Goal: Information Seeking & Learning: Learn about a topic

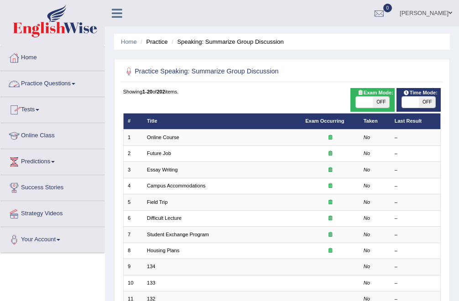
click at [62, 84] on link "Practice Questions" at bounding box center [52, 82] width 104 height 23
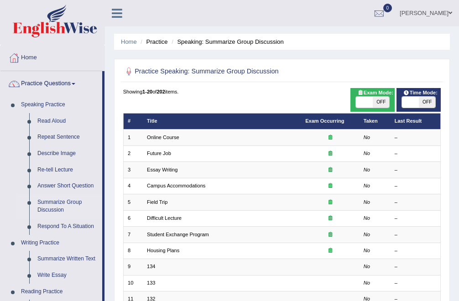
click at [60, 84] on link "Practice Questions" at bounding box center [51, 82] width 102 height 23
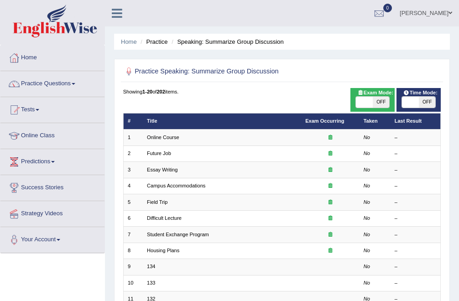
click at [59, 84] on link "Practice Questions" at bounding box center [52, 82] width 104 height 23
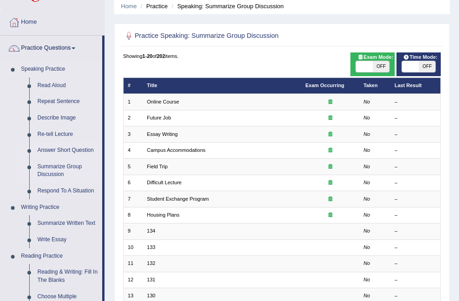
scroll to position [37, 0]
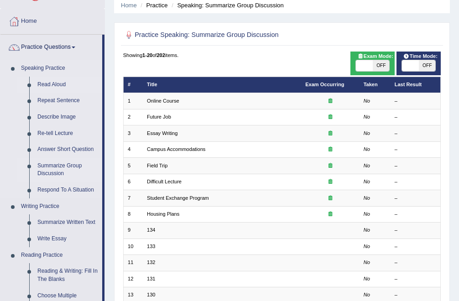
click at [56, 85] on link "Read Aloud" at bounding box center [67, 85] width 69 height 16
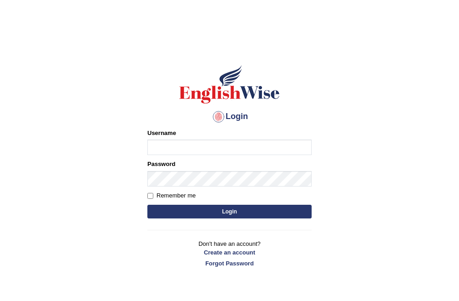
type input "Bhekimpilo"
click at [228, 209] on button "Login" at bounding box center [229, 212] width 164 height 14
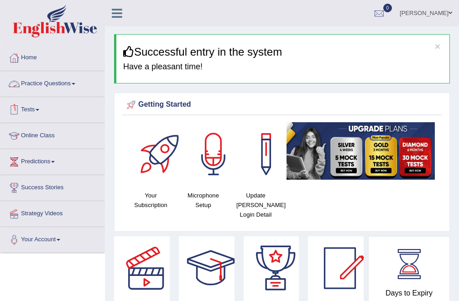
click at [56, 84] on link "Practice Questions" at bounding box center [52, 82] width 104 height 23
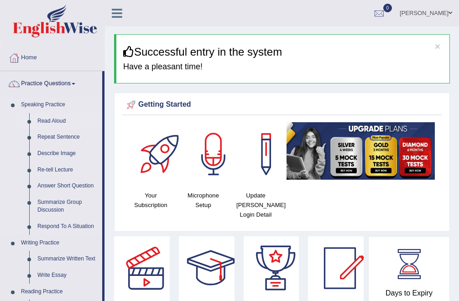
click at [51, 119] on link "Read Aloud" at bounding box center [67, 121] width 69 height 16
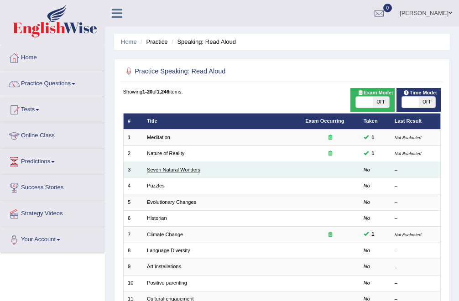
click at [159, 170] on link "Seven Natural Wonders" at bounding box center [173, 169] width 53 height 5
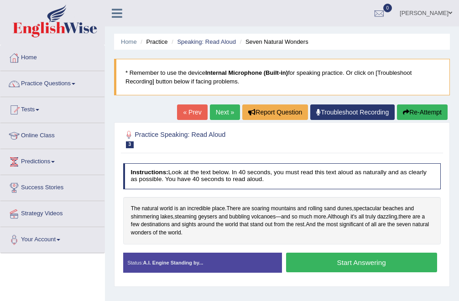
click at [330, 266] on button "Start Answering" at bounding box center [361, 263] width 151 height 20
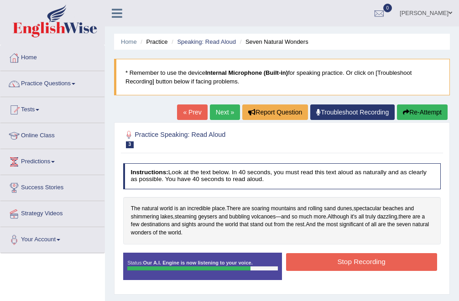
click at [330, 266] on button "Stop Recording" at bounding box center [361, 262] width 151 height 18
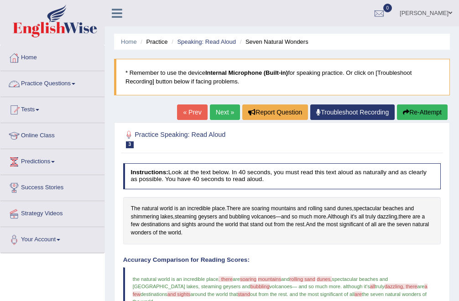
click at [38, 86] on link "Practice Questions" at bounding box center [52, 82] width 104 height 23
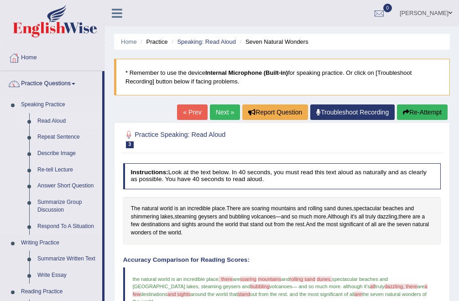
click at [53, 120] on link "Read Aloud" at bounding box center [67, 121] width 69 height 16
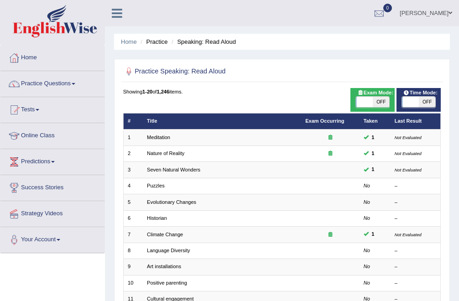
click at [380, 103] on span "OFF" at bounding box center [381, 102] width 16 height 11
checkbox input "true"
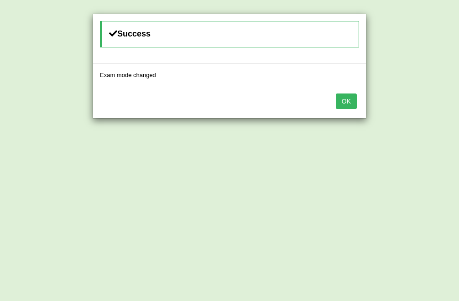
click at [344, 101] on button "OK" at bounding box center [346, 102] width 21 height 16
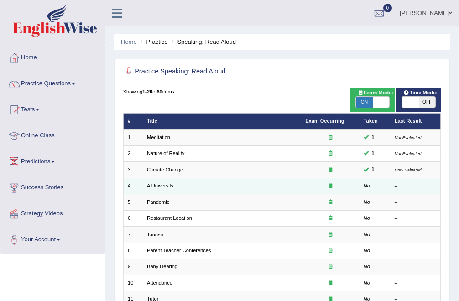
click at [156, 187] on link "A University" at bounding box center [160, 185] width 26 height 5
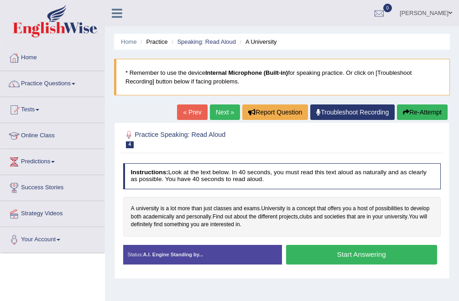
click at [365, 256] on button "Start Answering" at bounding box center [361, 255] width 151 height 20
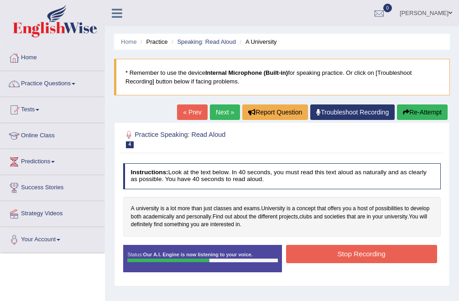
click at [365, 256] on button "Stop Recording" at bounding box center [361, 254] width 151 height 18
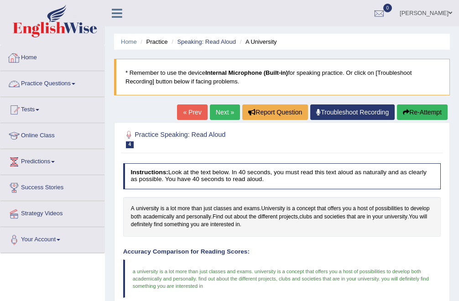
click at [58, 79] on link "Practice Questions" at bounding box center [52, 82] width 104 height 23
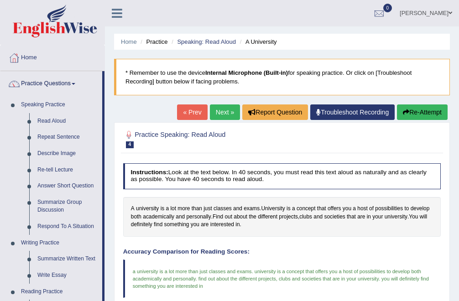
click at [213, 111] on link "Next »" at bounding box center [225, 113] width 30 height 16
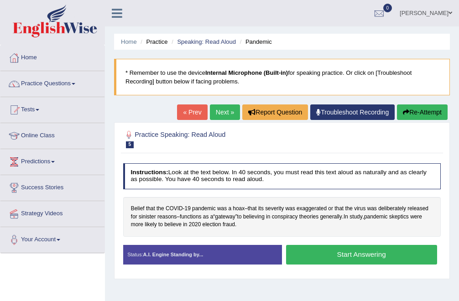
click at [331, 250] on button "Start Answering" at bounding box center [361, 255] width 151 height 20
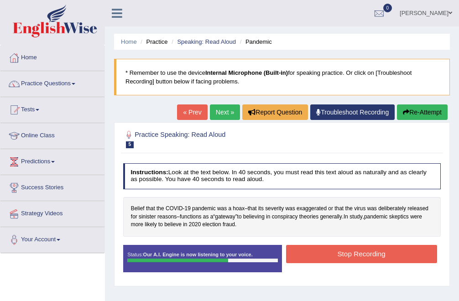
click at [331, 250] on button "Stop Recording" at bounding box center [361, 254] width 151 height 18
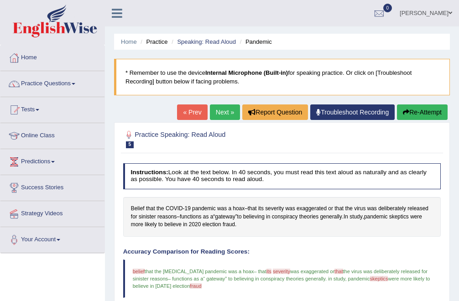
click at [435, 116] on button "Re-Attempt" at bounding box center [422, 113] width 51 height 16
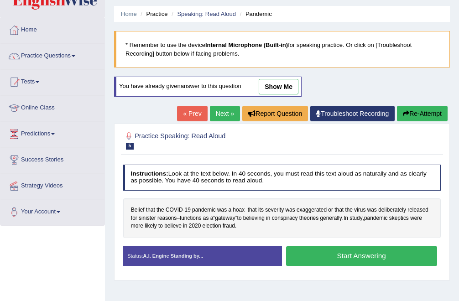
scroll to position [34, 0]
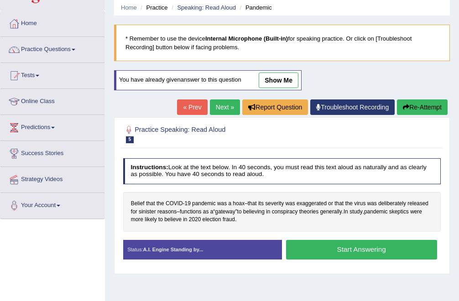
click at [316, 245] on button "Start Answering" at bounding box center [361, 250] width 151 height 20
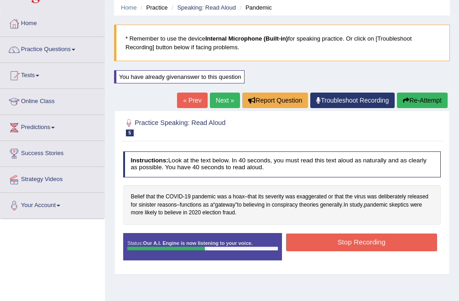
click at [316, 245] on button "Stop Recording" at bounding box center [361, 243] width 151 height 18
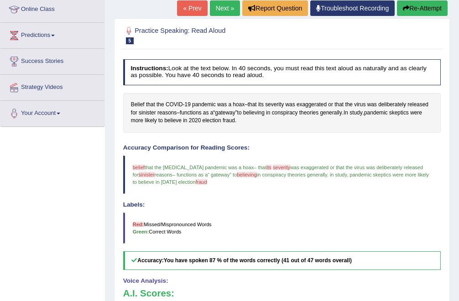
scroll to position [0, 0]
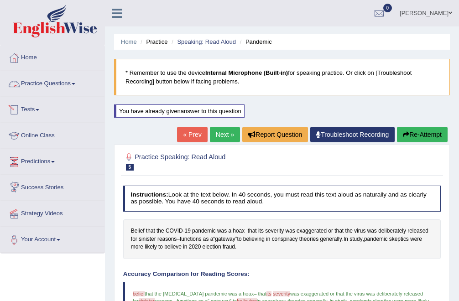
click at [38, 84] on link "Practice Questions" at bounding box center [52, 82] width 104 height 23
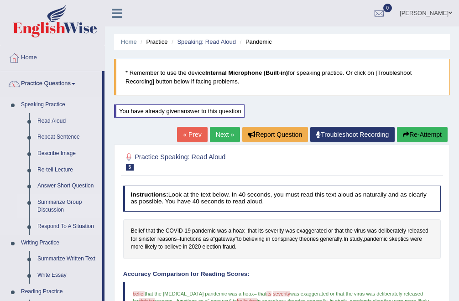
click at [58, 201] on link "Summarize Group Discussion" at bounding box center [67, 206] width 69 height 24
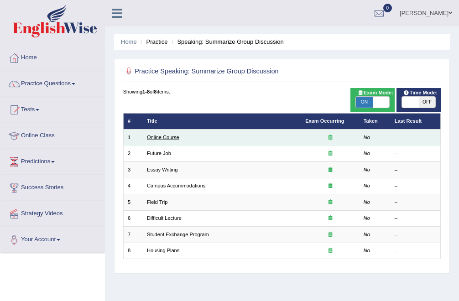
click at [173, 137] on link "Online Course" at bounding box center [163, 137] width 32 height 5
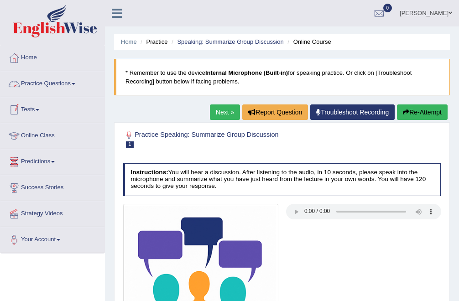
click at [33, 80] on link "Practice Questions" at bounding box center [52, 82] width 104 height 23
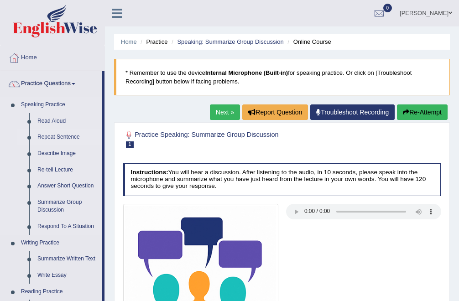
click at [61, 136] on link "Repeat Sentence" at bounding box center [67, 137] width 69 height 16
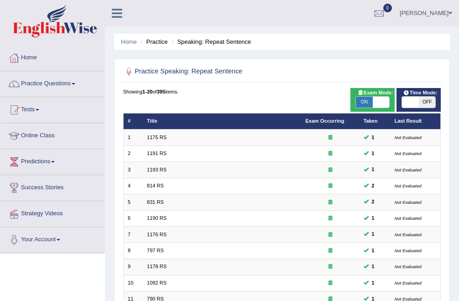
click at [43, 81] on link "Practice Questions" at bounding box center [52, 82] width 104 height 23
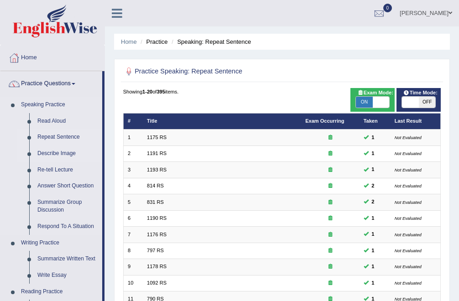
click at [61, 153] on link "Describe Image" at bounding box center [67, 154] width 69 height 16
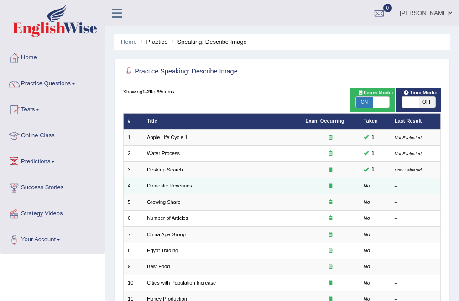
click at [189, 188] on link "Domestic Revenues" at bounding box center [169, 185] width 45 height 5
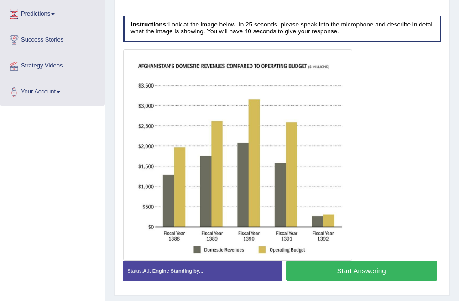
scroll to position [153, 0]
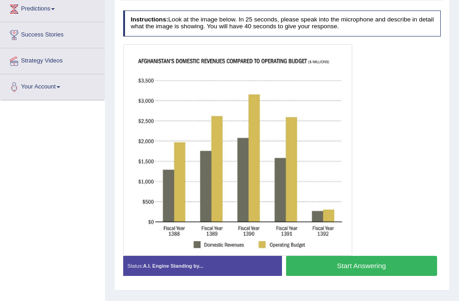
click at [295, 259] on button "Start Answering" at bounding box center [361, 266] width 151 height 20
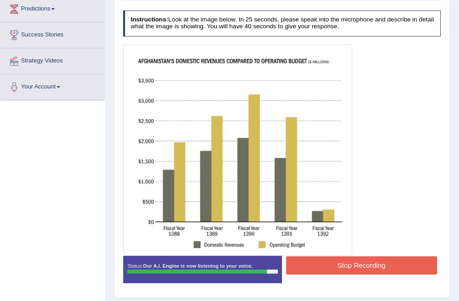
click at [295, 259] on button "Stop Recording" at bounding box center [361, 266] width 151 height 18
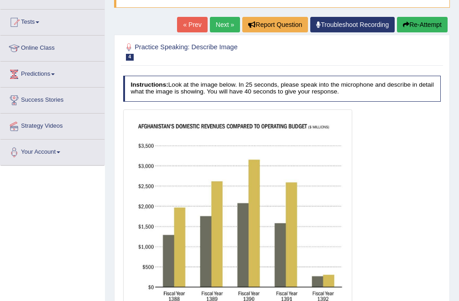
scroll to position [0, 0]
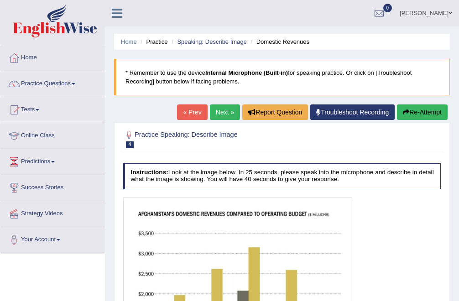
click at [405, 113] on icon "button" at bounding box center [406, 112] width 6 height 6
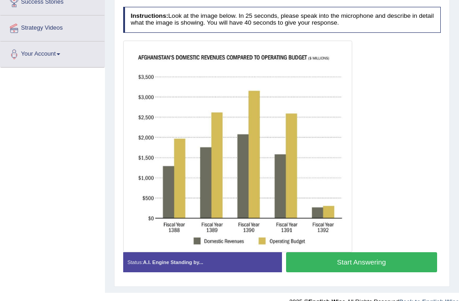
scroll to position [200, 0]
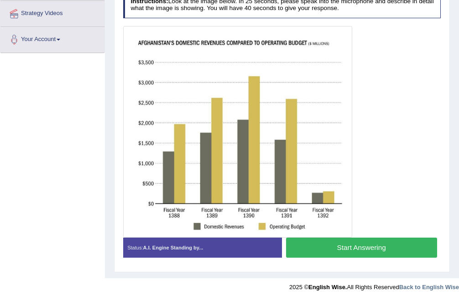
click at [324, 243] on button "Start Answering" at bounding box center [361, 248] width 151 height 20
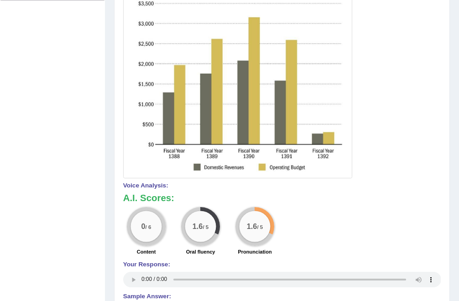
scroll to position [0, 0]
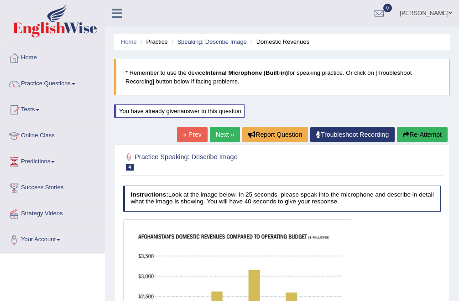
click at [413, 131] on button "Re-Attempt" at bounding box center [422, 135] width 51 height 16
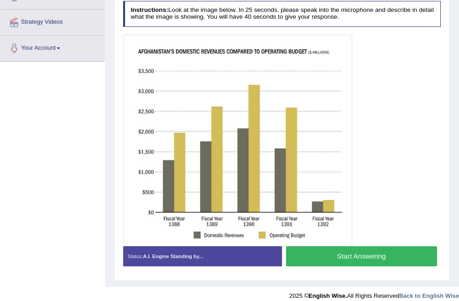
scroll to position [189, 0]
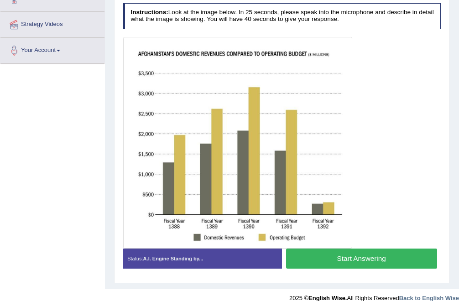
click at [341, 258] on button "Start Answering" at bounding box center [361, 259] width 151 height 20
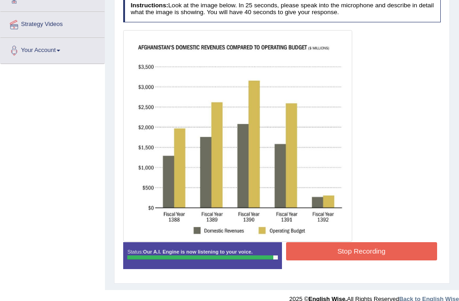
click at [336, 251] on button "Stop Recording" at bounding box center [361, 251] width 151 height 18
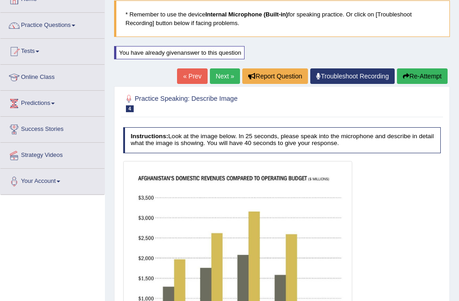
scroll to position [0, 0]
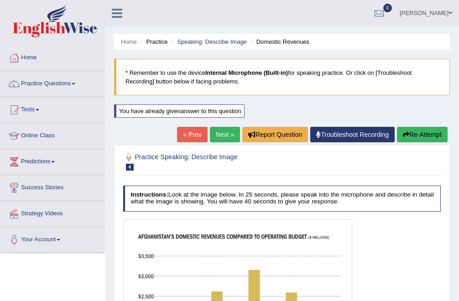
click at [221, 133] on link "Next »" at bounding box center [225, 135] width 30 height 16
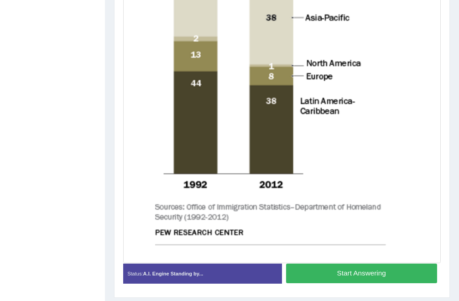
scroll to position [348, 0]
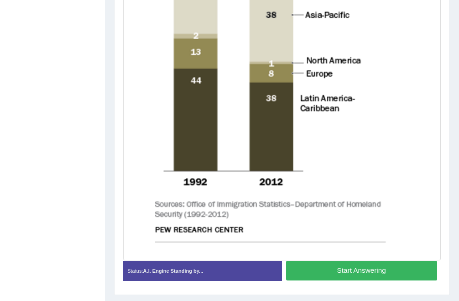
click at [339, 272] on button "Start Answering" at bounding box center [361, 271] width 151 height 20
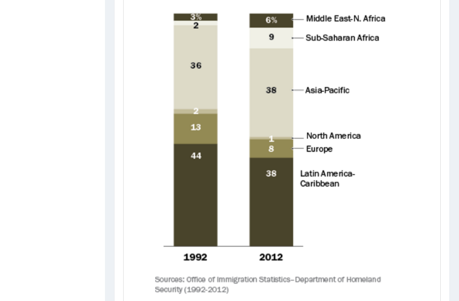
scroll to position [378, 0]
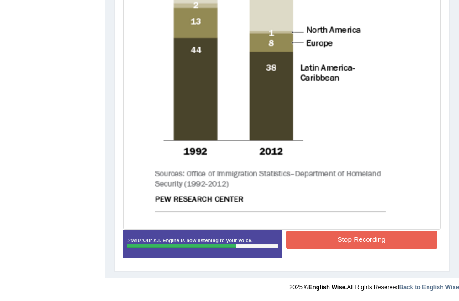
click at [351, 238] on button "Stop Recording" at bounding box center [361, 240] width 151 height 18
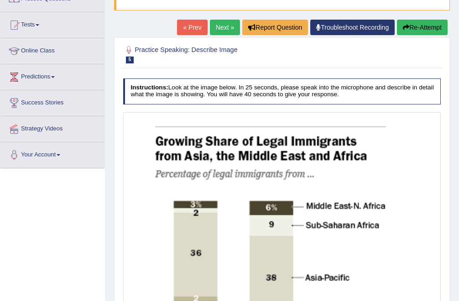
scroll to position [0, 0]
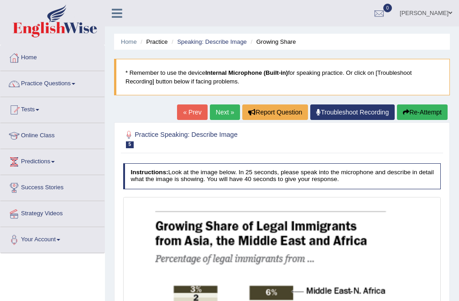
click at [195, 115] on link "« Prev" at bounding box center [192, 113] width 30 height 16
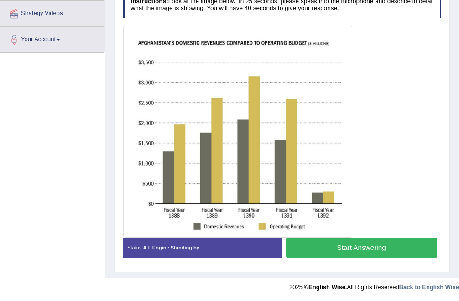
scroll to position [194, 0]
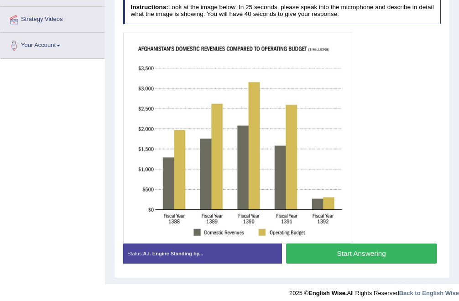
click at [313, 253] on button "Start Answering" at bounding box center [361, 254] width 151 height 20
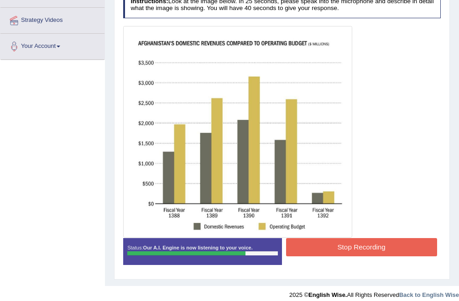
click at [313, 253] on button "Stop Recording" at bounding box center [361, 247] width 151 height 18
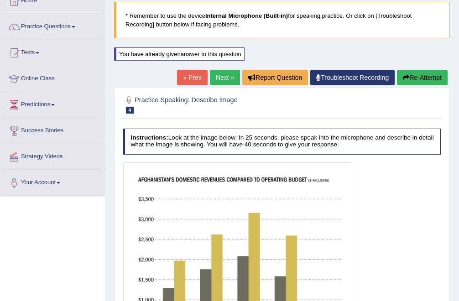
scroll to position [0, 0]
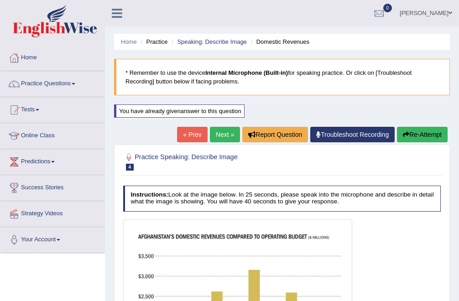
click at [434, 136] on button "Re-Attempt" at bounding box center [422, 135] width 51 height 16
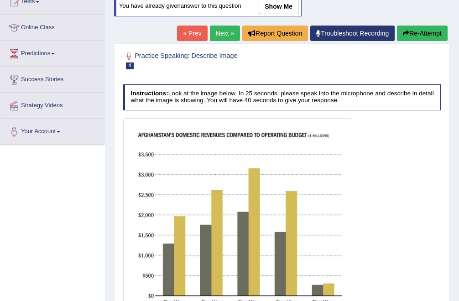
scroll to position [200, 0]
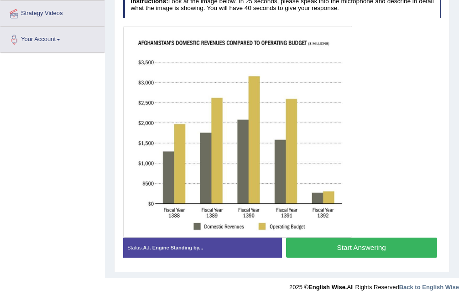
click at [343, 241] on button "Start Answering" at bounding box center [361, 248] width 151 height 20
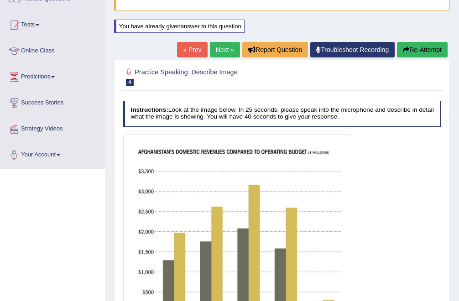
scroll to position [87, 0]
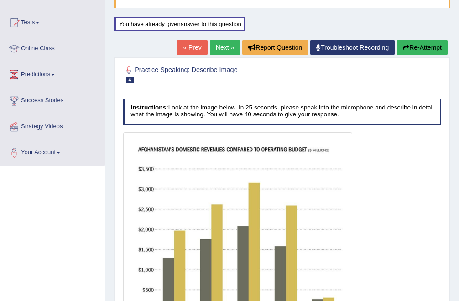
click at [409, 49] on button "Re-Attempt" at bounding box center [422, 48] width 51 height 16
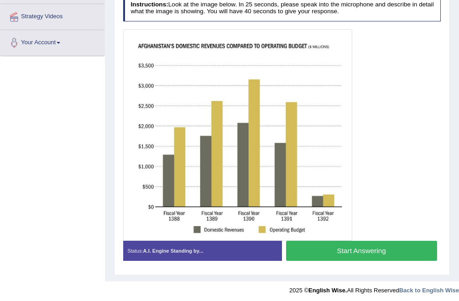
scroll to position [199, 0]
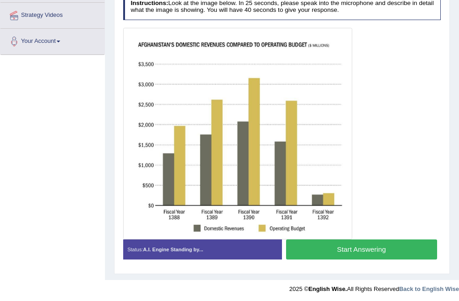
click at [308, 244] on button "Start Answering" at bounding box center [361, 250] width 151 height 20
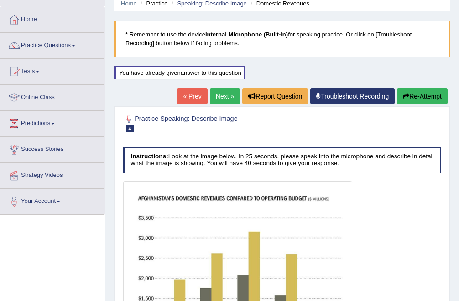
scroll to position [0, 0]
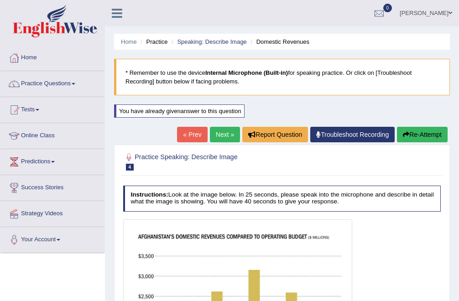
click at [226, 133] on link "Next »" at bounding box center [225, 135] width 30 height 16
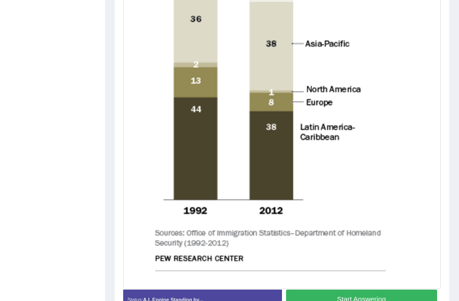
scroll to position [380, 0]
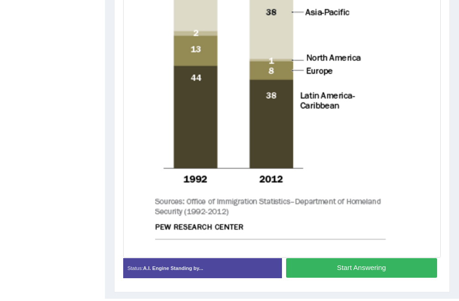
click at [304, 270] on button "Start Answering" at bounding box center [361, 268] width 151 height 20
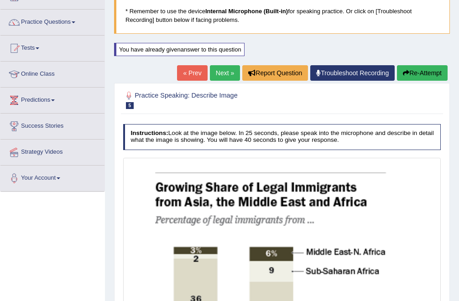
scroll to position [57, 0]
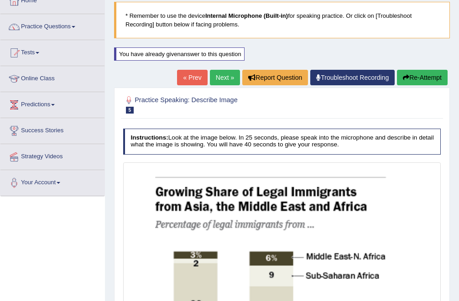
click at [226, 82] on link "Next »" at bounding box center [225, 78] width 30 height 16
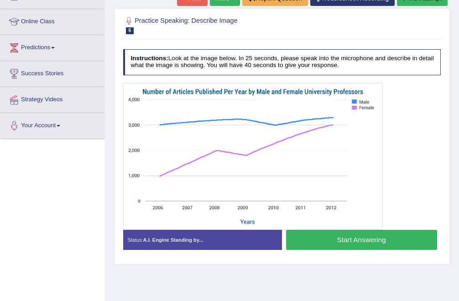
scroll to position [121, 0]
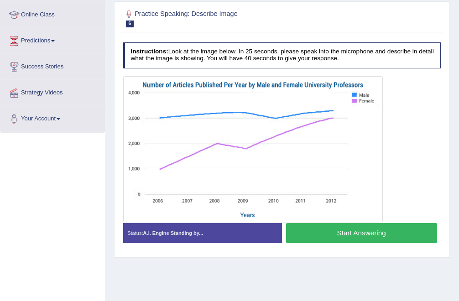
click at [335, 236] on button "Start Answering" at bounding box center [361, 233] width 151 height 20
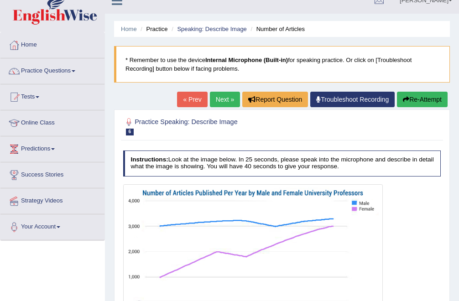
scroll to position [0, 0]
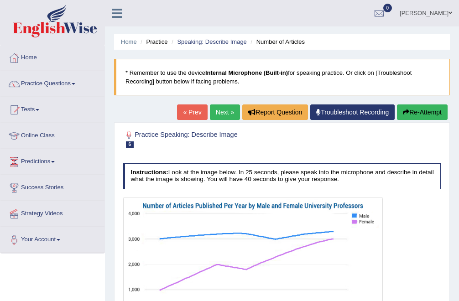
click at [419, 112] on button "Re-Attempt" at bounding box center [422, 113] width 51 height 16
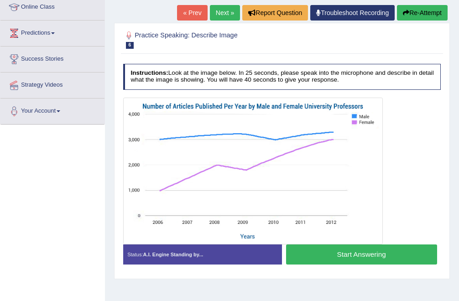
scroll to position [178, 0]
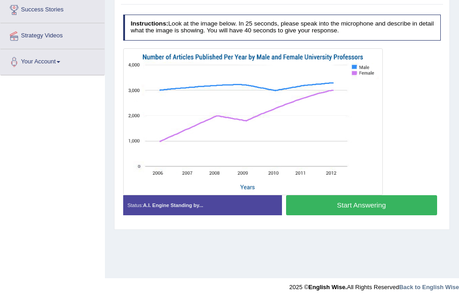
click at [346, 206] on button "Start Answering" at bounding box center [361, 205] width 151 height 20
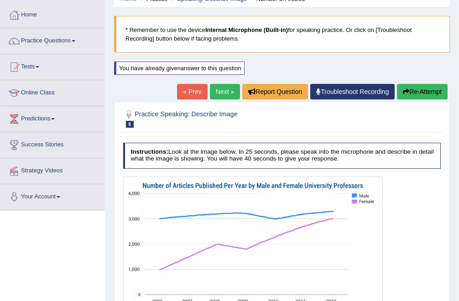
scroll to position [0, 0]
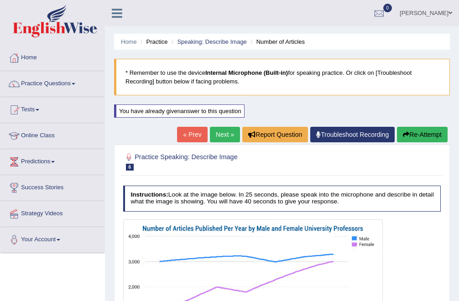
click at [404, 131] on icon "button" at bounding box center [406, 134] width 6 height 6
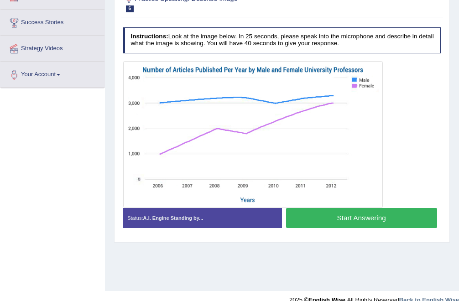
scroll to position [178, 0]
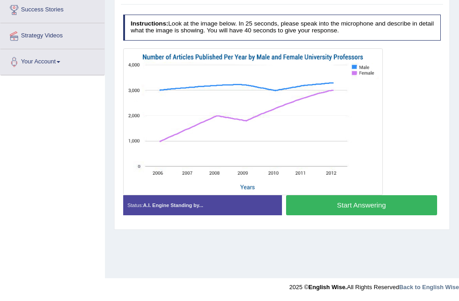
click at [365, 203] on button "Start Answering" at bounding box center [361, 205] width 151 height 20
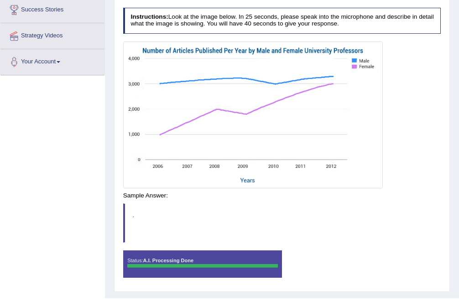
click at [0, 0] on div "Saving your answer..." at bounding box center [0, 0] width 0 height 0
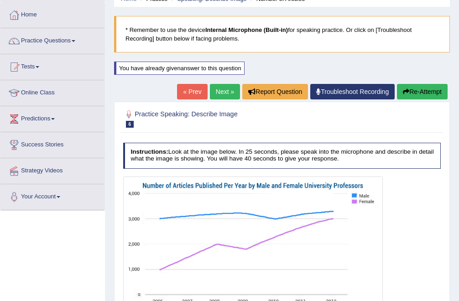
scroll to position [0, 0]
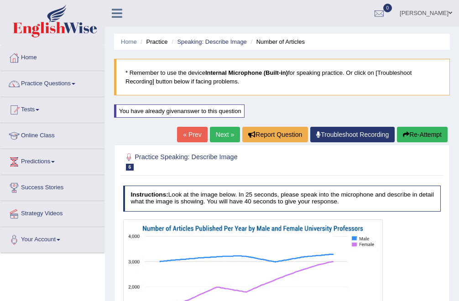
click at [403, 135] on icon "button" at bounding box center [406, 134] width 6 height 6
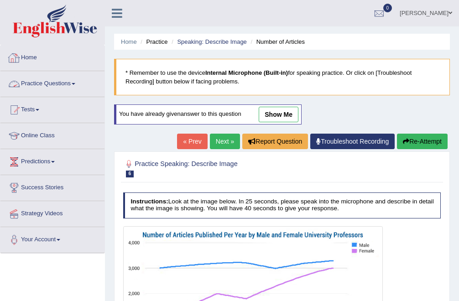
click at [58, 83] on link "Practice Questions" at bounding box center [52, 82] width 104 height 23
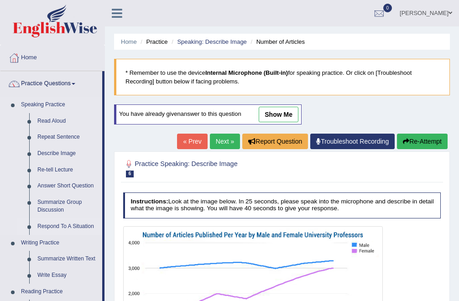
click at [66, 226] on link "Respond To A Situation" at bounding box center [67, 227] width 69 height 16
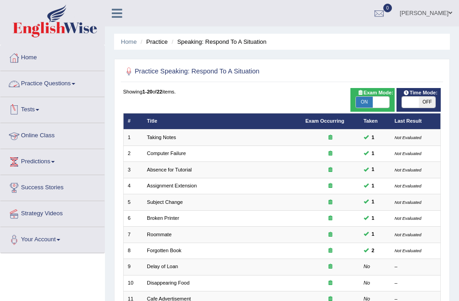
click at [56, 83] on link "Practice Questions" at bounding box center [52, 82] width 104 height 23
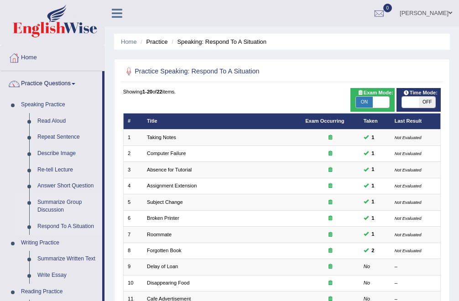
click at [55, 202] on link "Summarize Group Discussion" at bounding box center [67, 206] width 69 height 24
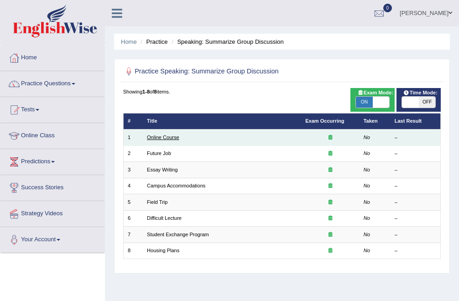
click at [166, 138] on link "Online Course" at bounding box center [163, 137] width 32 height 5
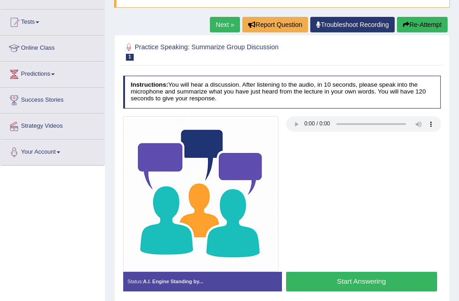
scroll to position [88, 0]
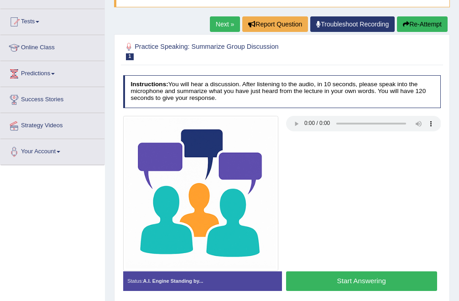
click at [358, 281] on button "Start Answering" at bounding box center [361, 282] width 151 height 20
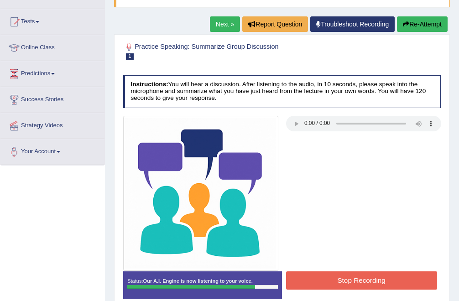
click at [341, 278] on button "Stop Recording" at bounding box center [361, 281] width 151 height 18
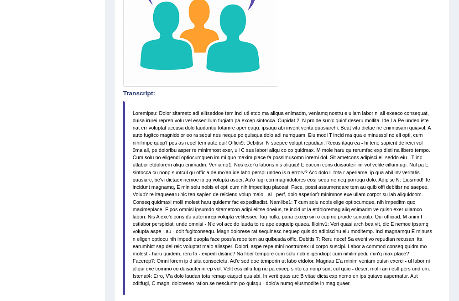
scroll to position [0, 0]
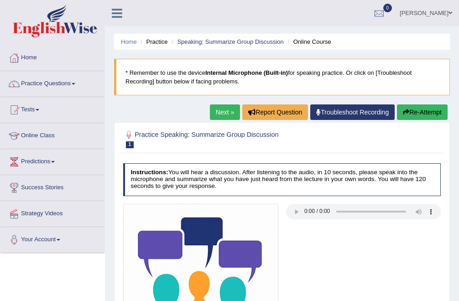
click at [221, 109] on link "Next »" at bounding box center [225, 113] width 30 height 16
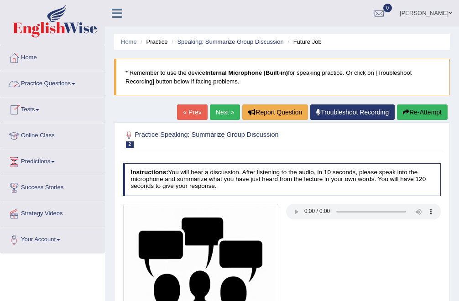
click at [75, 83] on link "Practice Questions" at bounding box center [52, 82] width 104 height 23
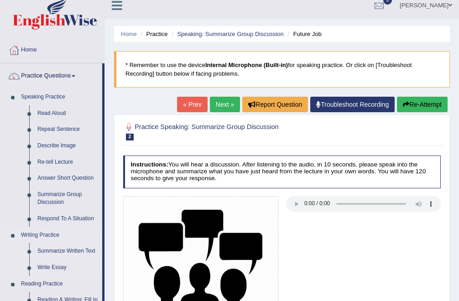
scroll to position [9, 0]
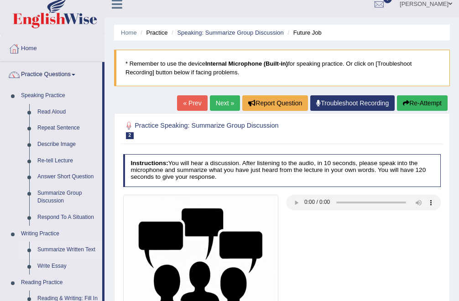
click at [55, 249] on link "Summarize Written Text" at bounding box center [67, 250] width 69 height 16
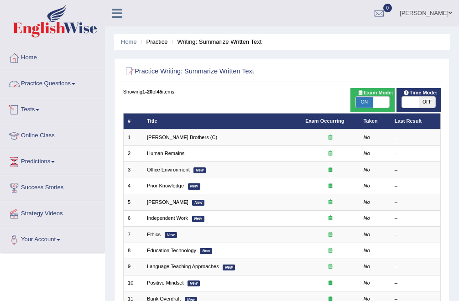
click at [71, 83] on link "Practice Questions" at bounding box center [52, 82] width 104 height 23
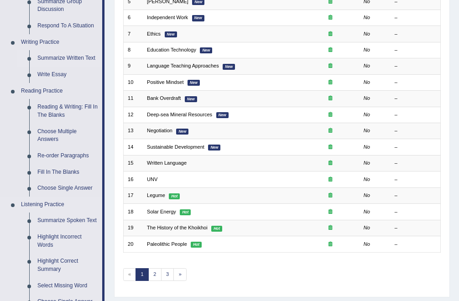
scroll to position [189, 0]
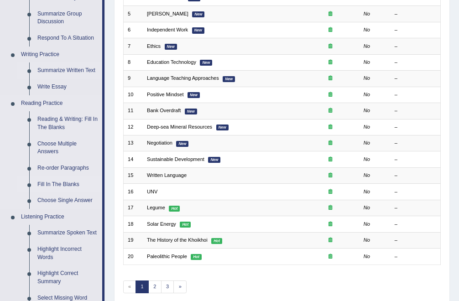
click at [58, 185] on link "Fill In The Blanks" at bounding box center [67, 185] width 69 height 16
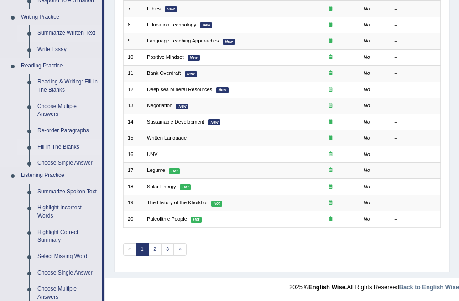
scroll to position [420, 0]
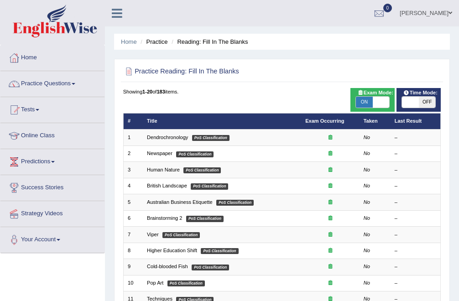
click at [41, 111] on link "Tests" at bounding box center [52, 108] width 104 height 23
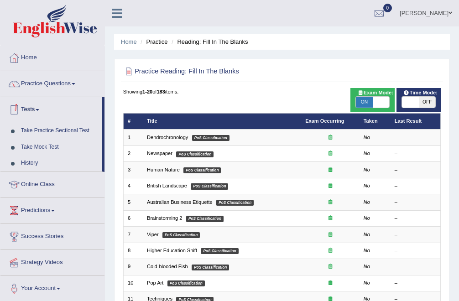
scroll to position [2, 0]
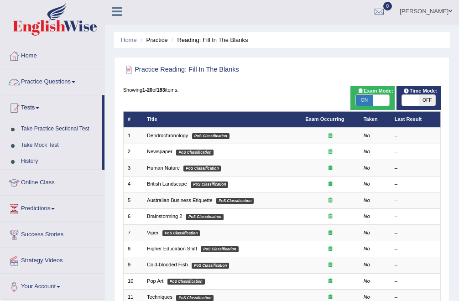
click at [52, 81] on link "Practice Questions" at bounding box center [52, 80] width 104 height 23
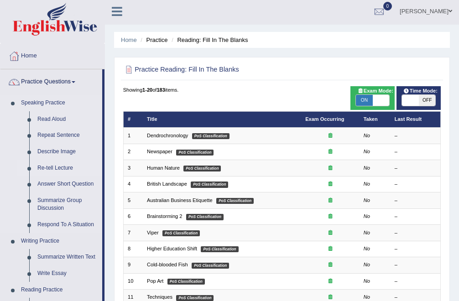
click at [56, 167] on link "Re-tell Lecture" at bounding box center [67, 168] width 69 height 16
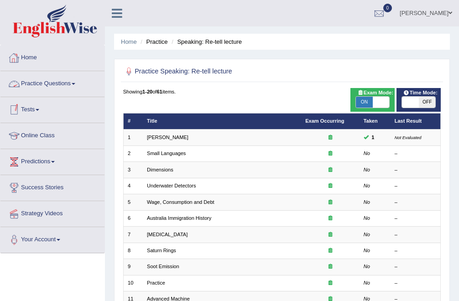
click at [54, 81] on link "Practice Questions" at bounding box center [52, 82] width 104 height 23
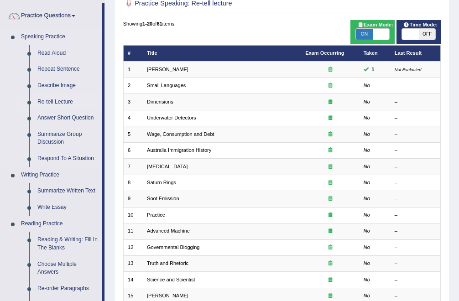
scroll to position [69, 0]
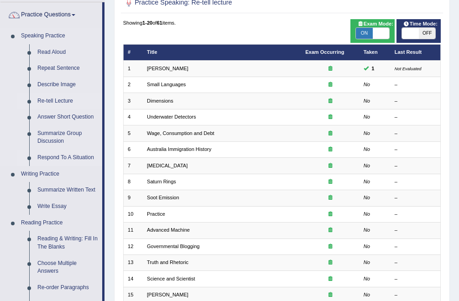
click at [50, 160] on link "Respond To A Situation" at bounding box center [67, 158] width 69 height 16
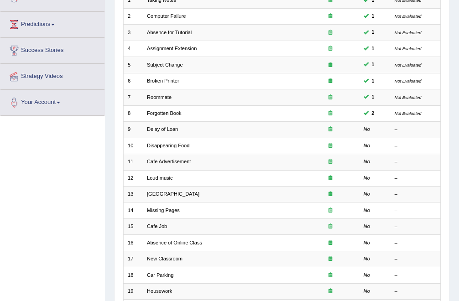
scroll to position [159, 0]
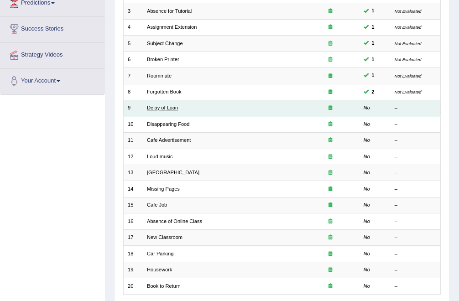
click at [165, 108] on link "Delay of Loan" at bounding box center [162, 107] width 31 height 5
